Goal: Information Seeking & Learning: Learn about a topic

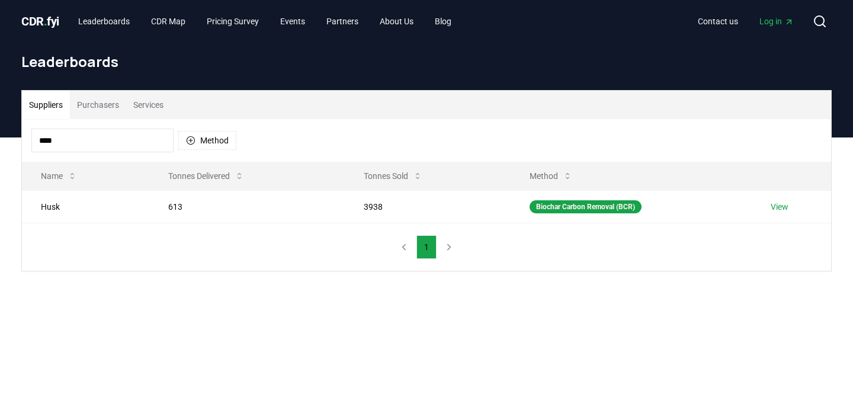
scroll to position [23, 0]
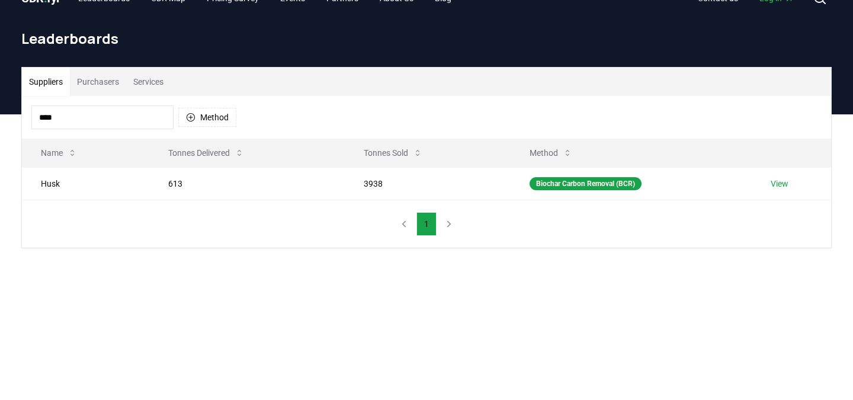
click at [98, 117] on input "****" at bounding box center [102, 117] width 142 height 24
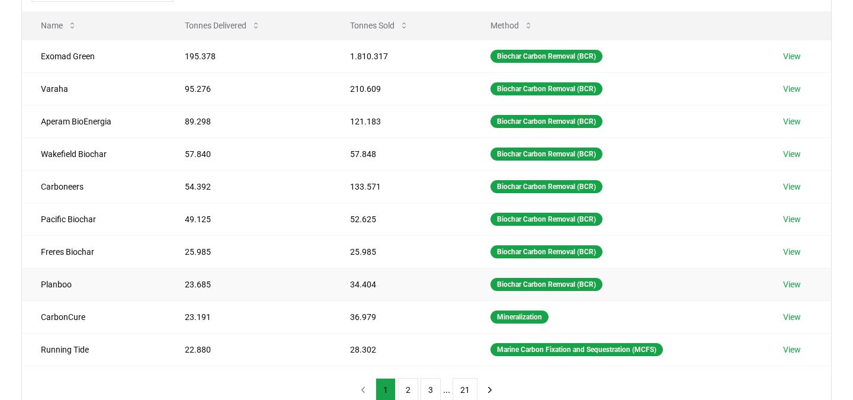
scroll to position [0, 0]
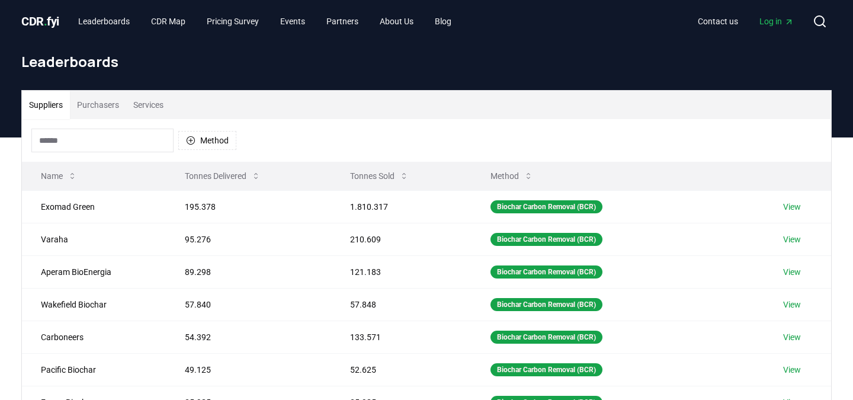
click at [520, 185] on button "Method" at bounding box center [512, 176] width 62 height 24
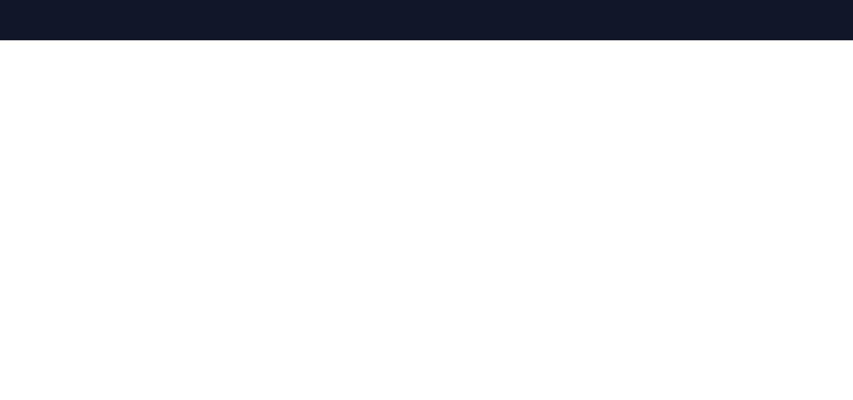
scroll to position [117, 0]
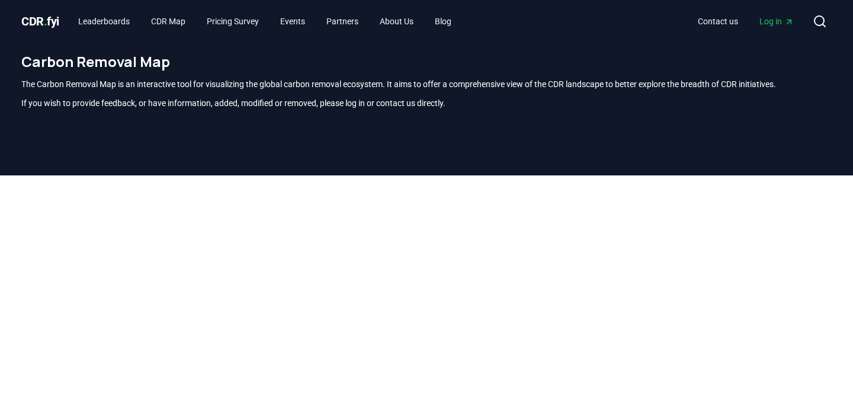
scroll to position [348, 0]
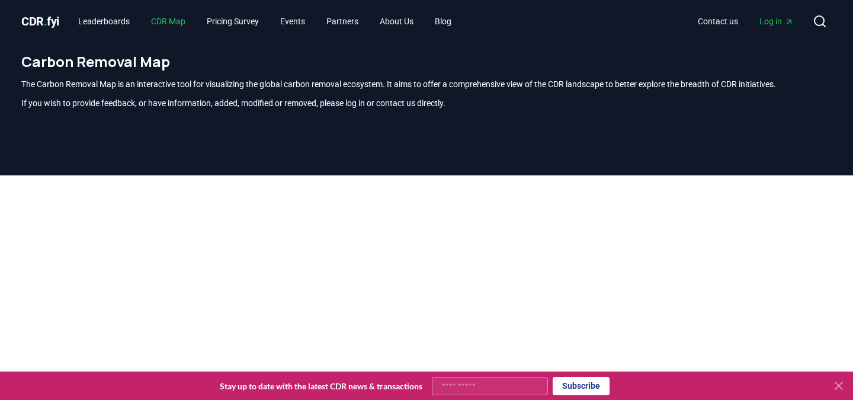
click at [184, 20] on link "CDR Map" at bounding box center [168, 21] width 53 height 21
click at [118, 18] on link "Leaderboards" at bounding box center [104, 21] width 70 height 21
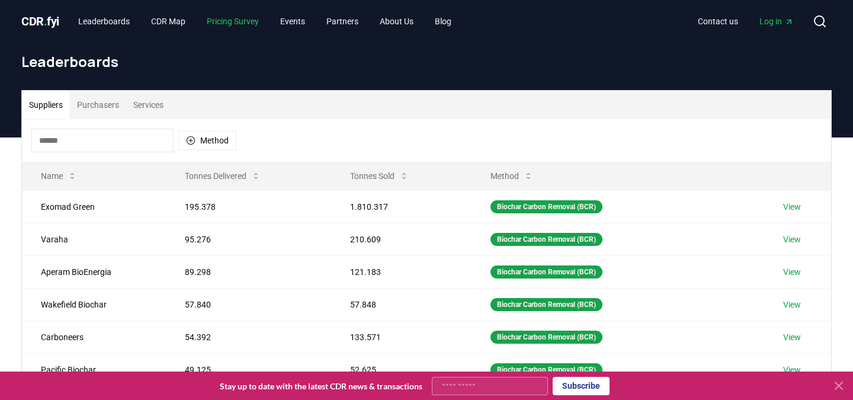
click at [242, 24] on link "Pricing Survey" at bounding box center [232, 21] width 71 height 21
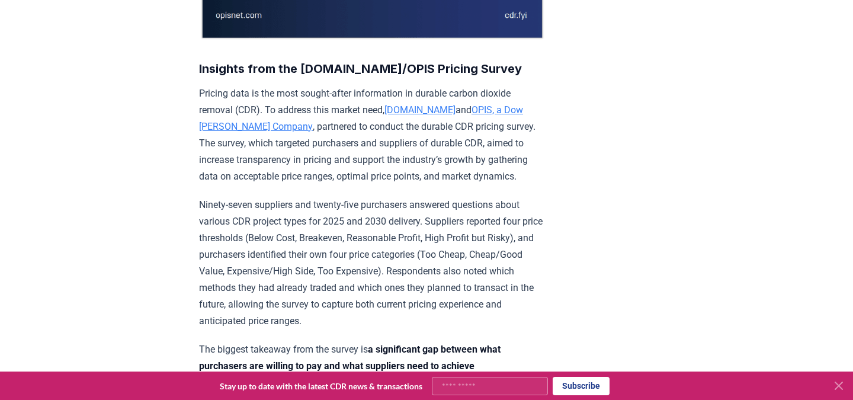
scroll to position [306, 0]
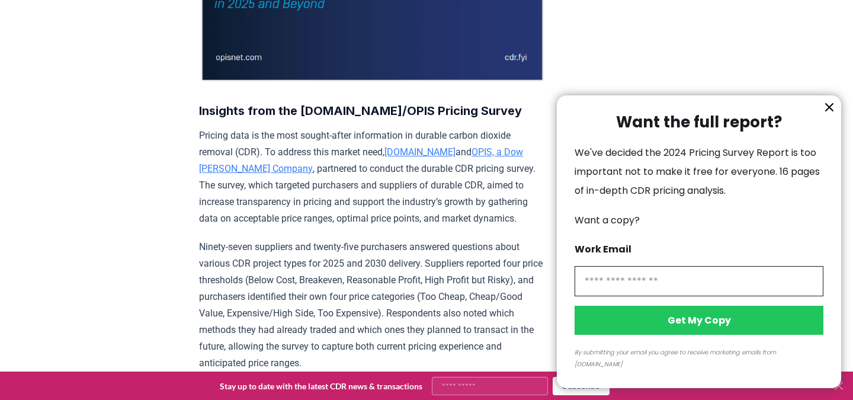
click at [828, 111] on icon "information" at bounding box center [829, 107] width 7 height 7
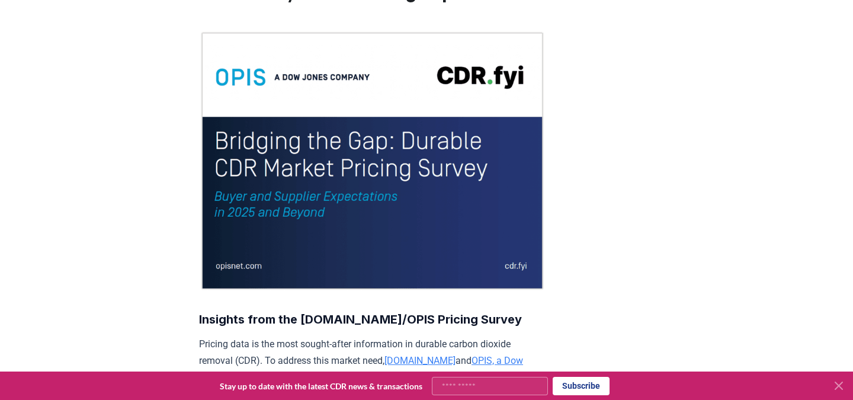
scroll to position [0, 0]
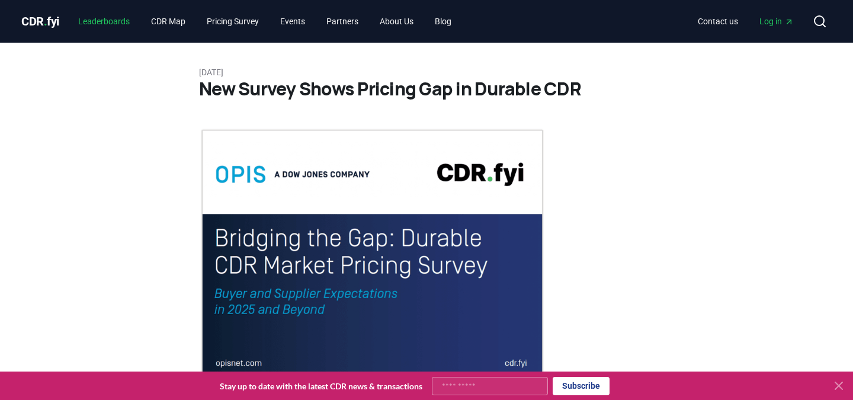
click at [122, 25] on link "Leaderboards" at bounding box center [104, 21] width 70 height 21
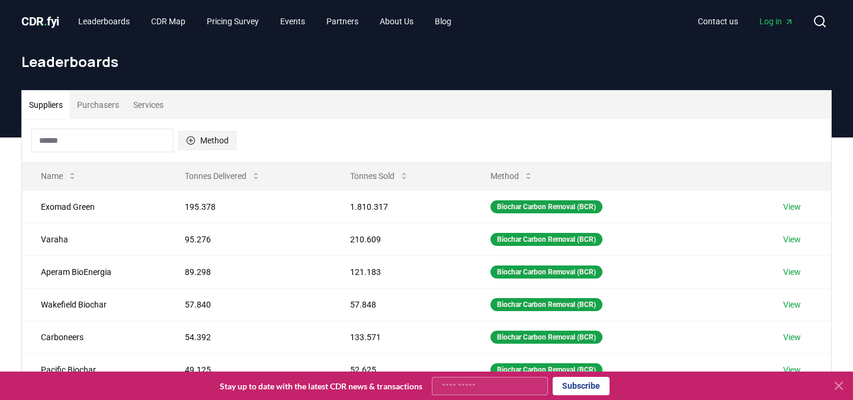
click at [220, 138] on button "Method" at bounding box center [207, 140] width 58 height 19
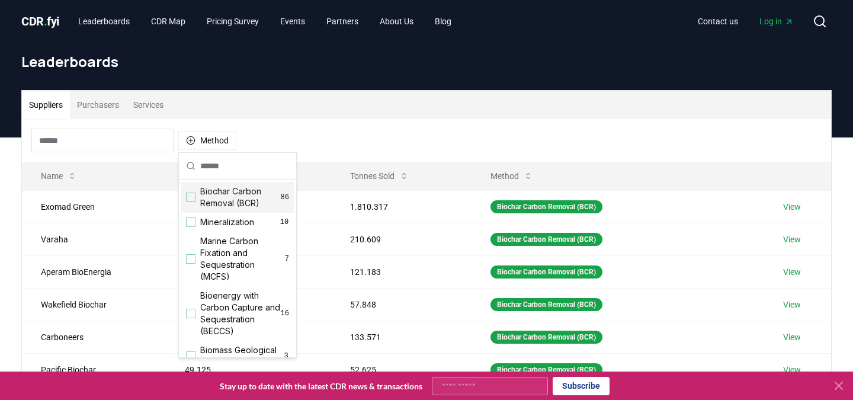
click at [234, 188] on span "Biochar Carbon Removal (BCR)" at bounding box center [240, 197] width 81 height 24
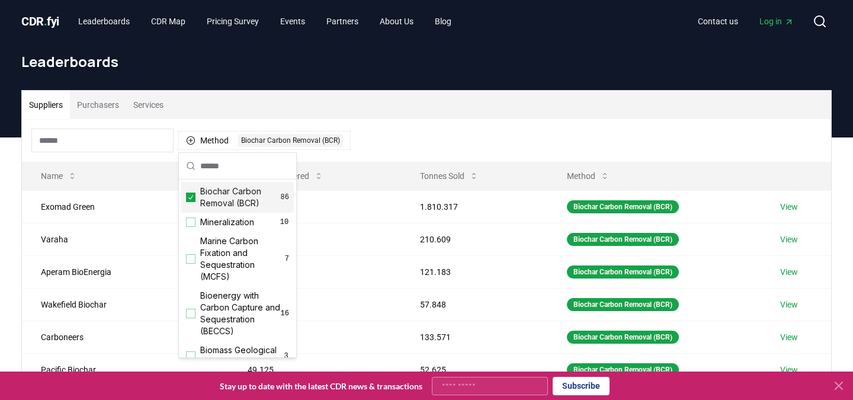
click at [425, 134] on div "Method 1 Biochar Carbon Removal (BCR)" at bounding box center [426, 140] width 809 height 43
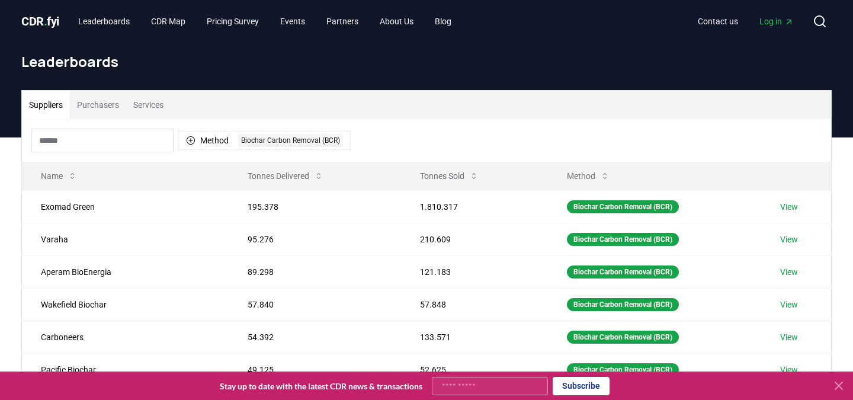
click at [93, 134] on input at bounding box center [102, 141] width 142 height 24
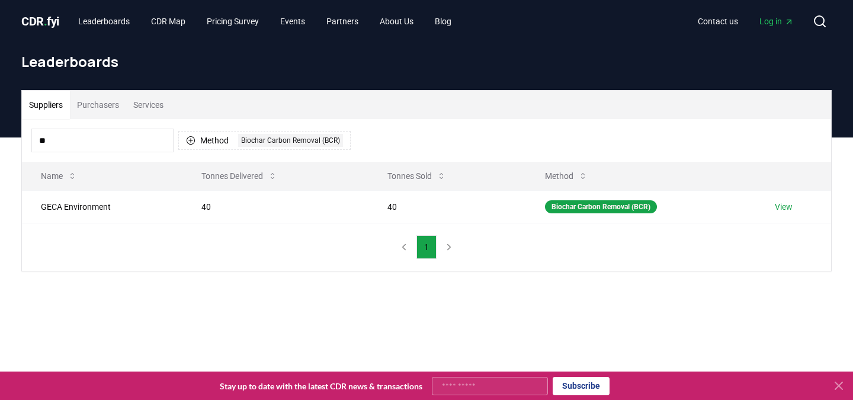
type input "*"
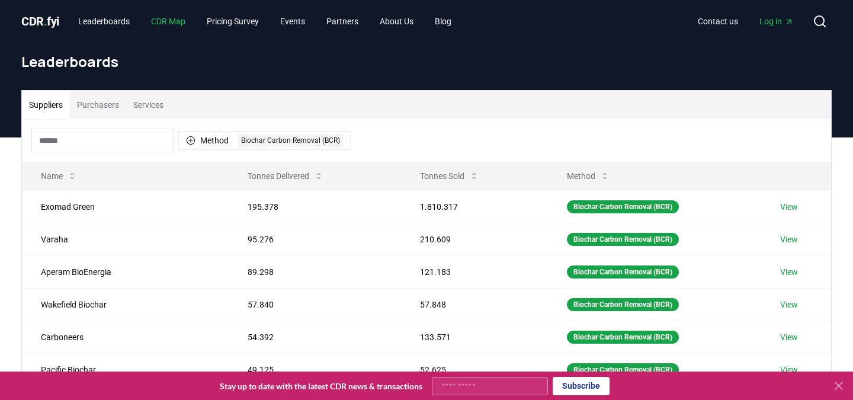
click at [185, 20] on link "CDR Map" at bounding box center [168, 21] width 53 height 21
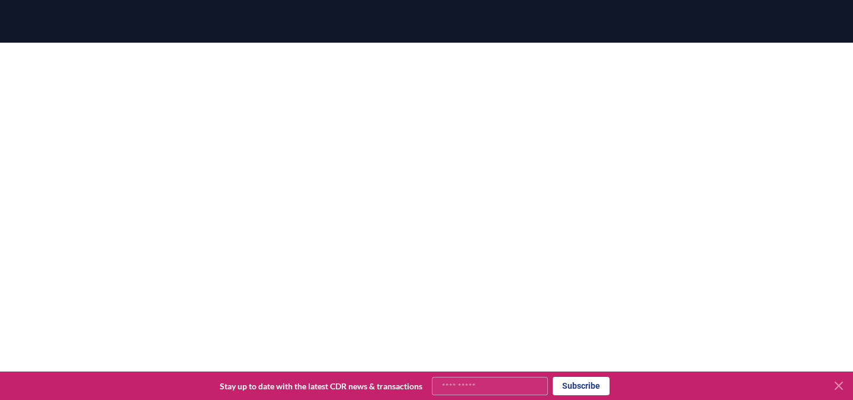
scroll to position [140, 0]
